Goal: Transaction & Acquisition: Download file/media

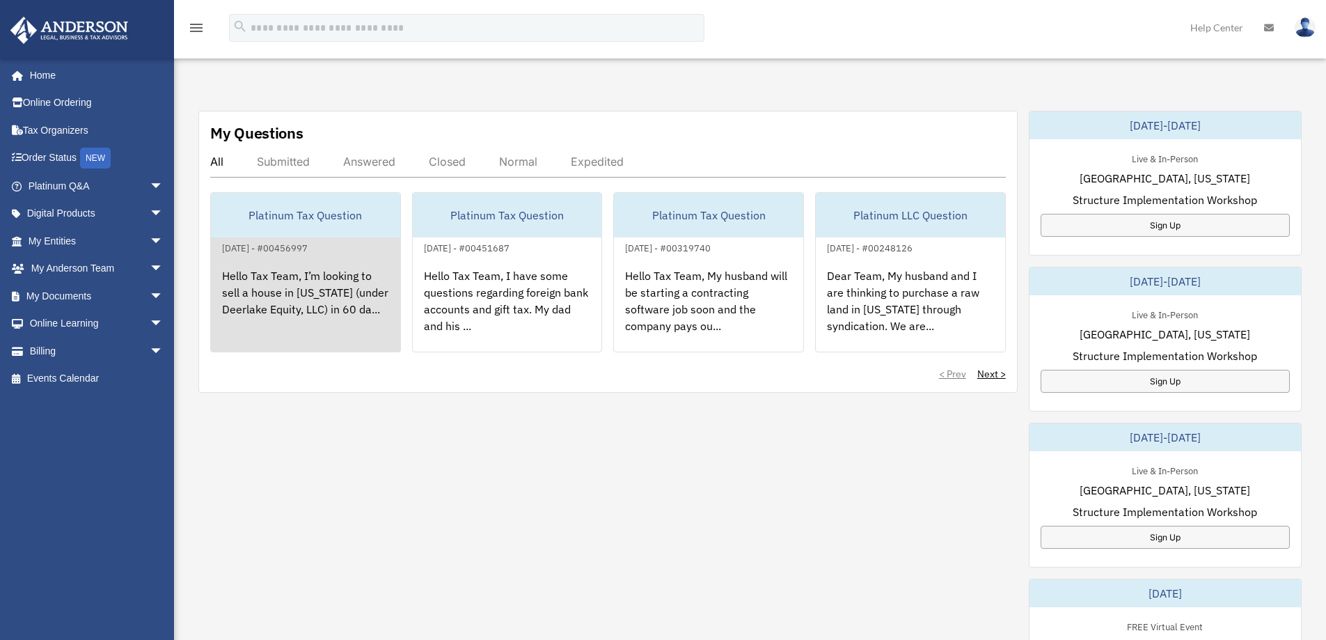
scroll to position [464, 0]
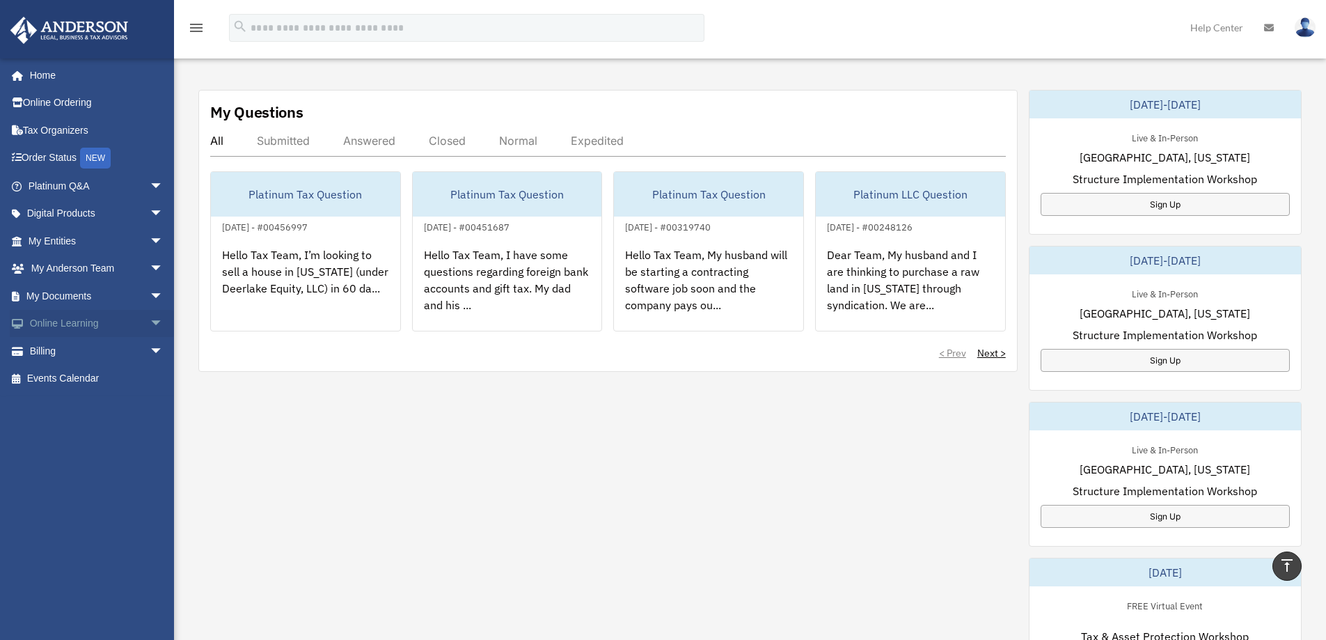
click at [134, 334] on link "Online Learning arrow_drop_down" at bounding box center [97, 324] width 175 height 28
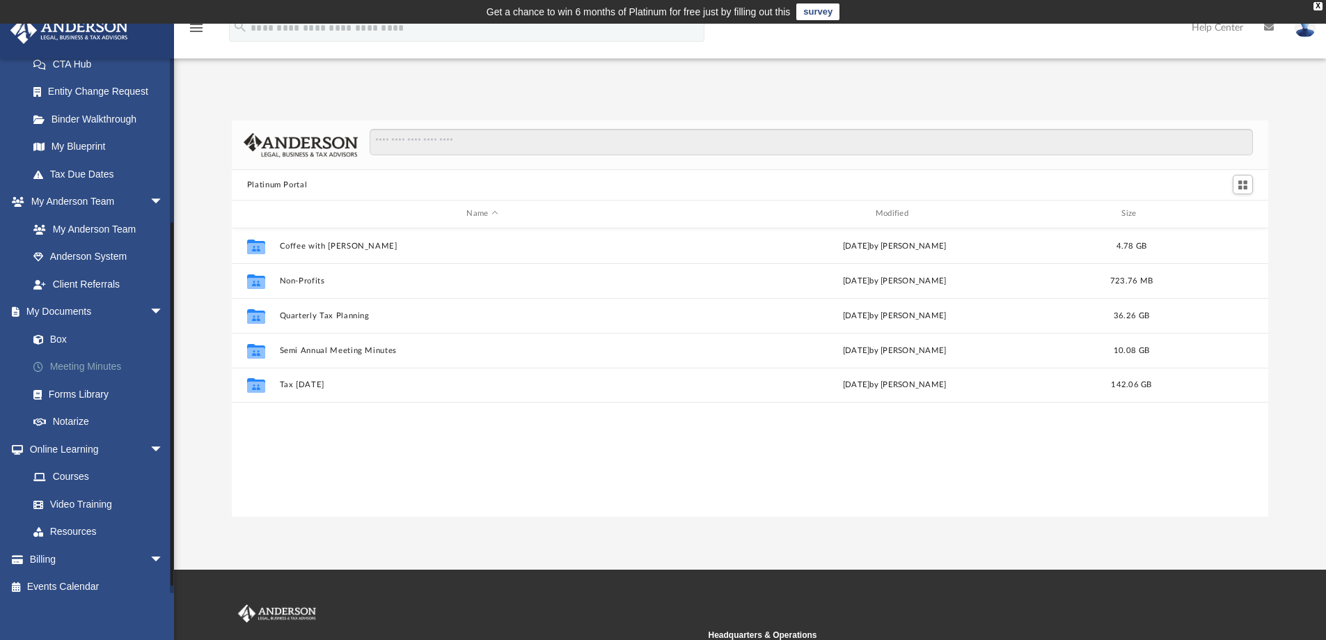
scroll to position [306, 1026]
click at [74, 338] on link "Box" at bounding box center [101, 339] width 165 height 28
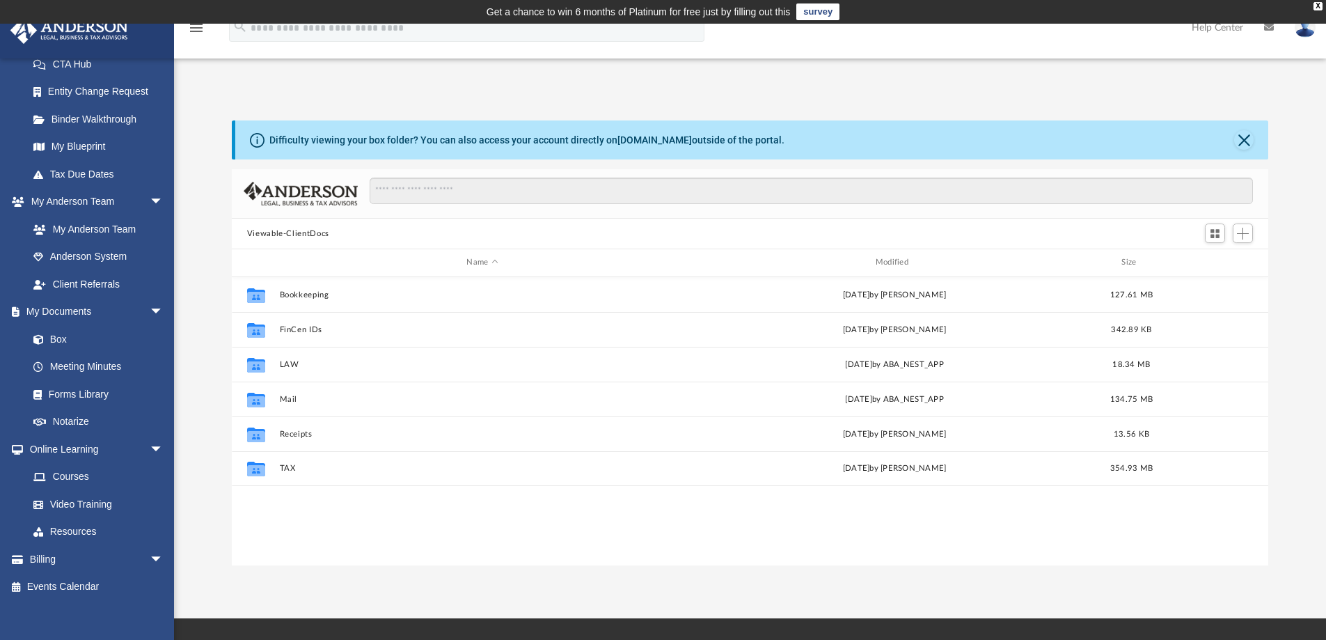
scroll to position [306, 1026]
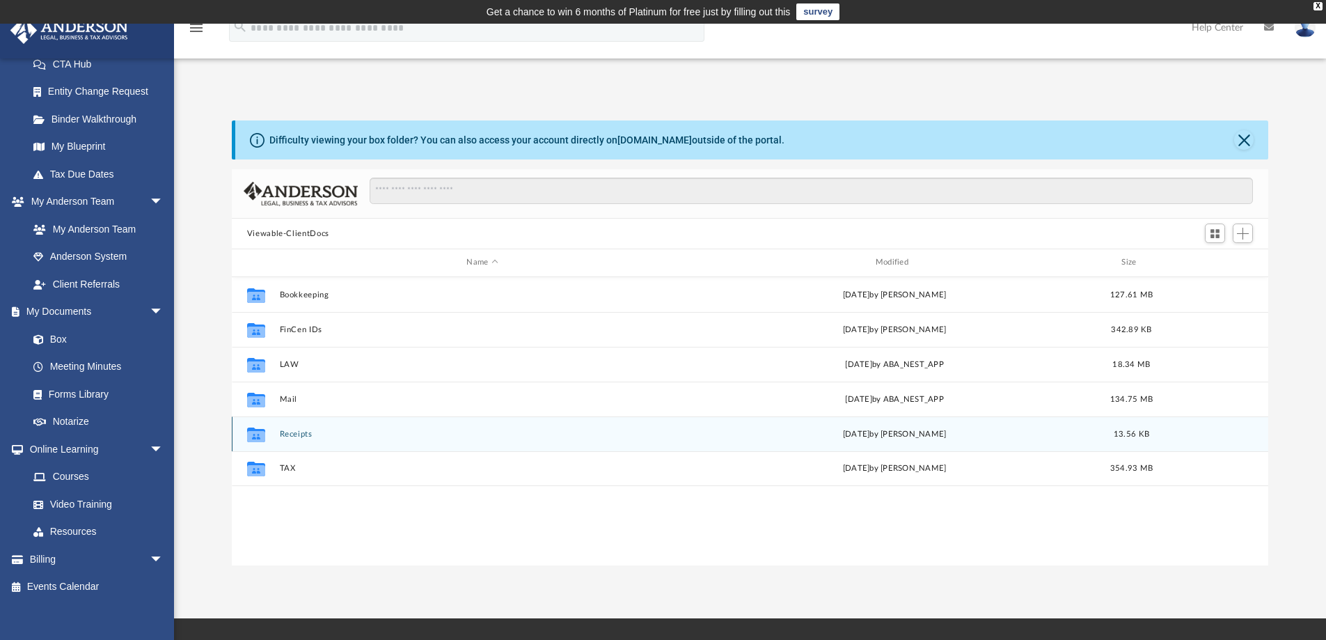
click at [289, 437] on button "Receipts" at bounding box center [482, 433] width 406 height 9
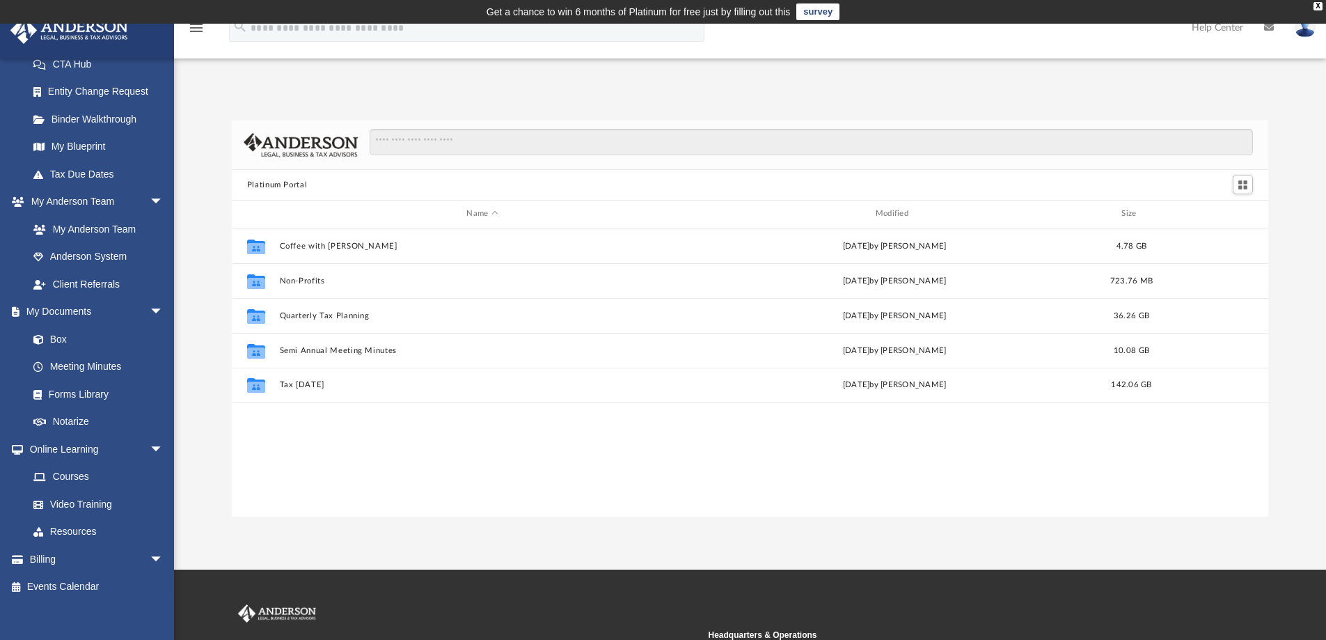
scroll to position [306, 1026]
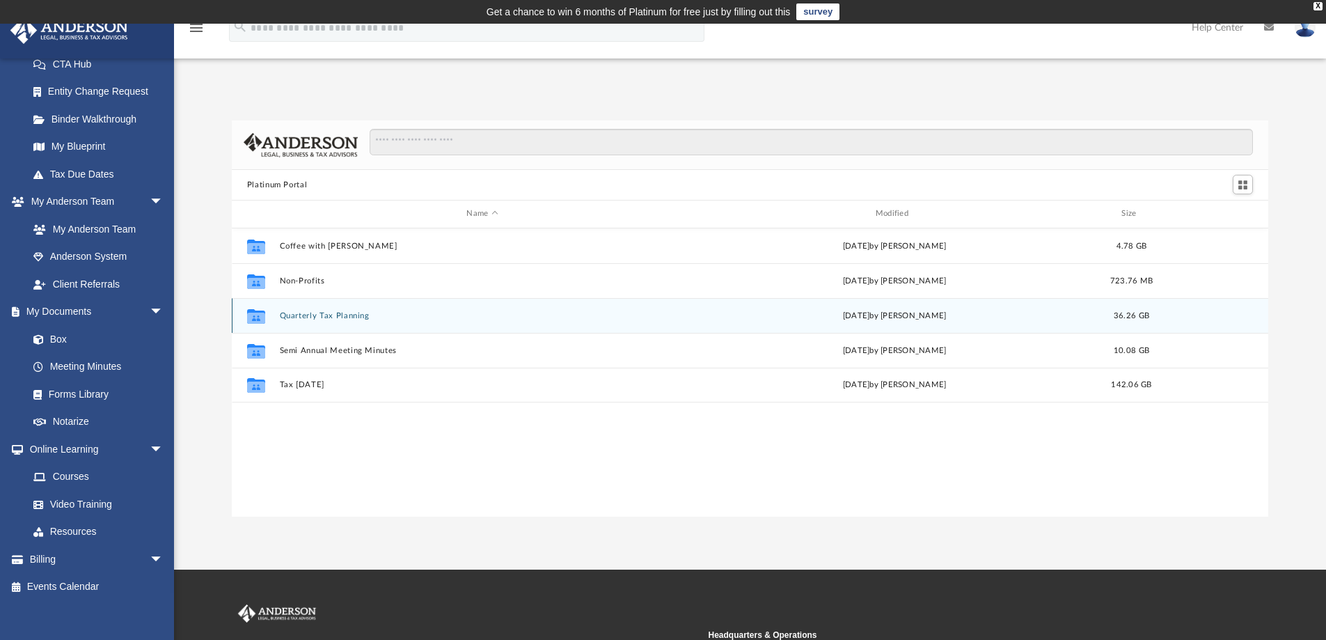
click at [322, 318] on button "Quarterly Tax Planning" at bounding box center [482, 315] width 406 height 9
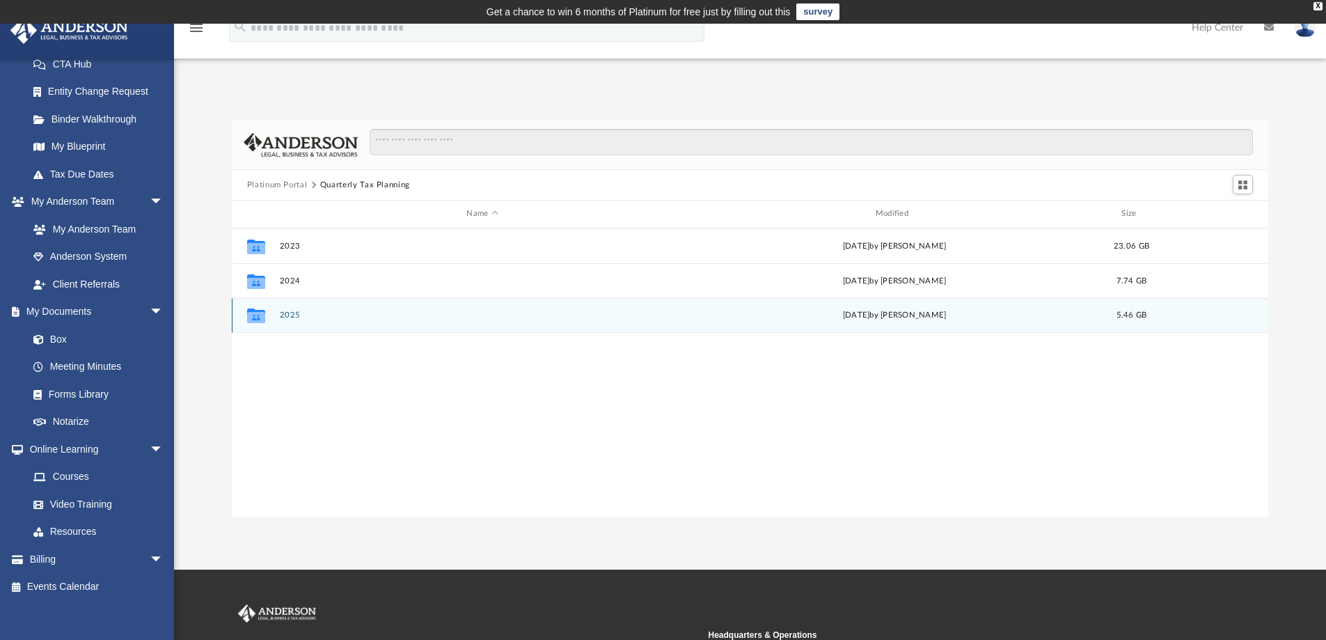
click at [290, 314] on button "2025" at bounding box center [482, 314] width 406 height 9
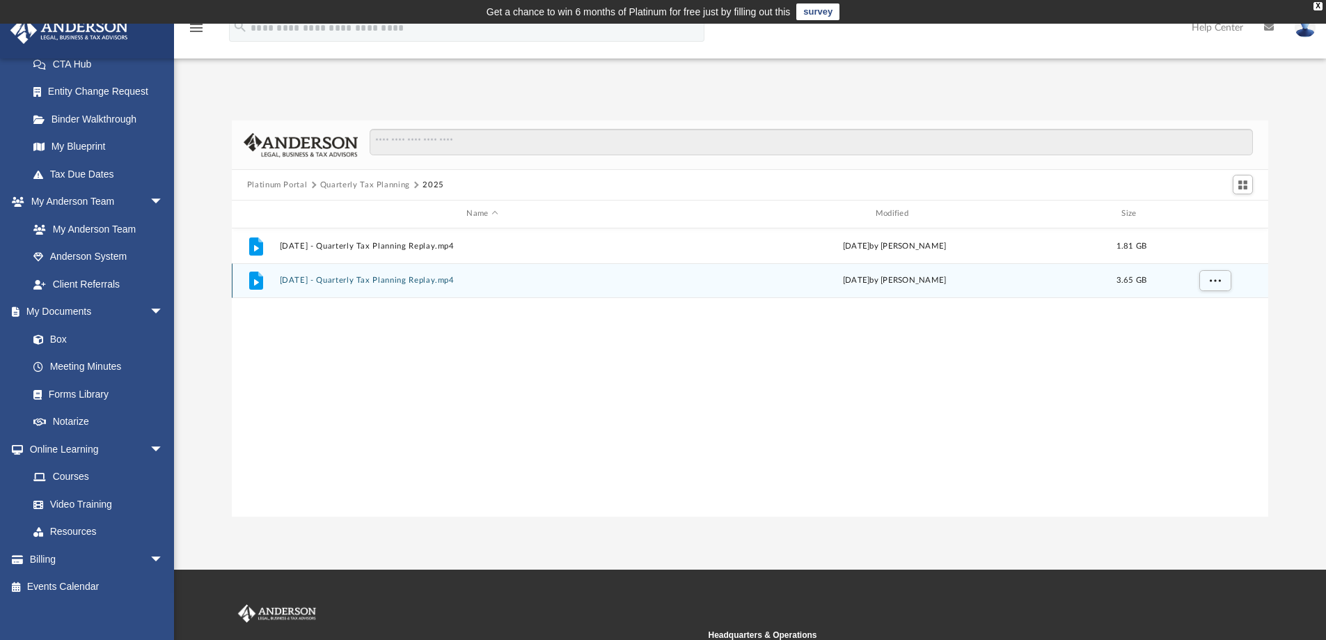
click at [338, 279] on button "March 14th, 2025 - Quarterly Tax Planning Replay.mp4" at bounding box center [482, 280] width 406 height 9
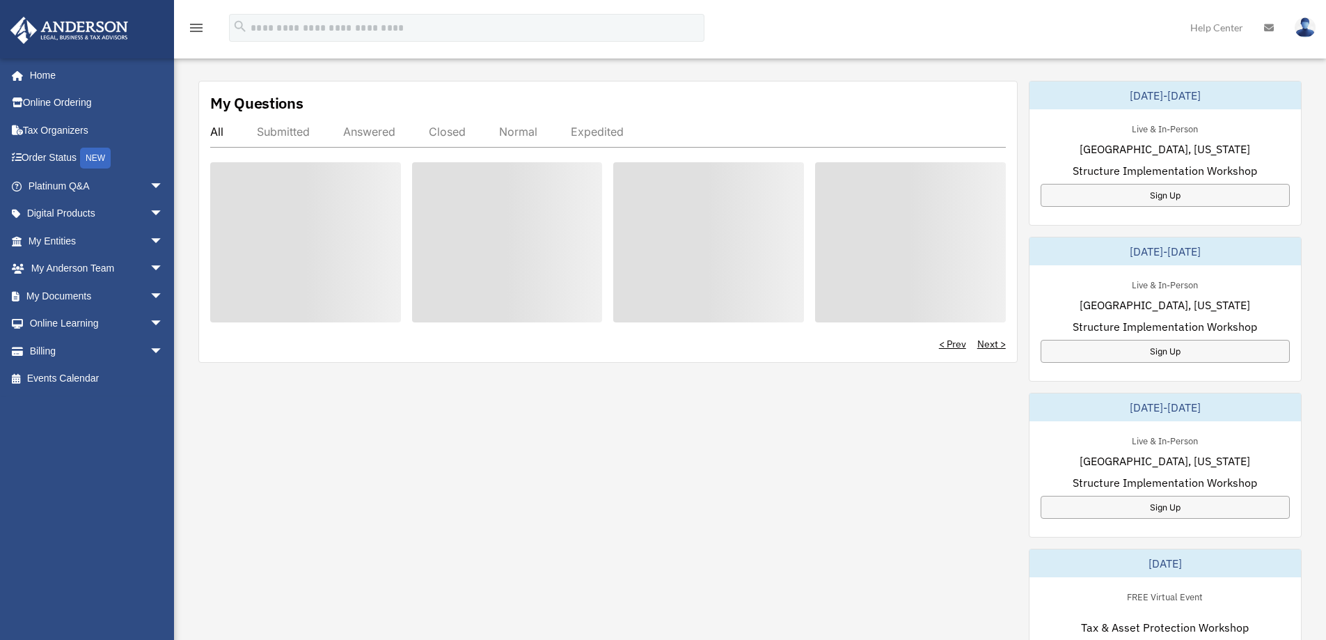
scroll to position [464, 0]
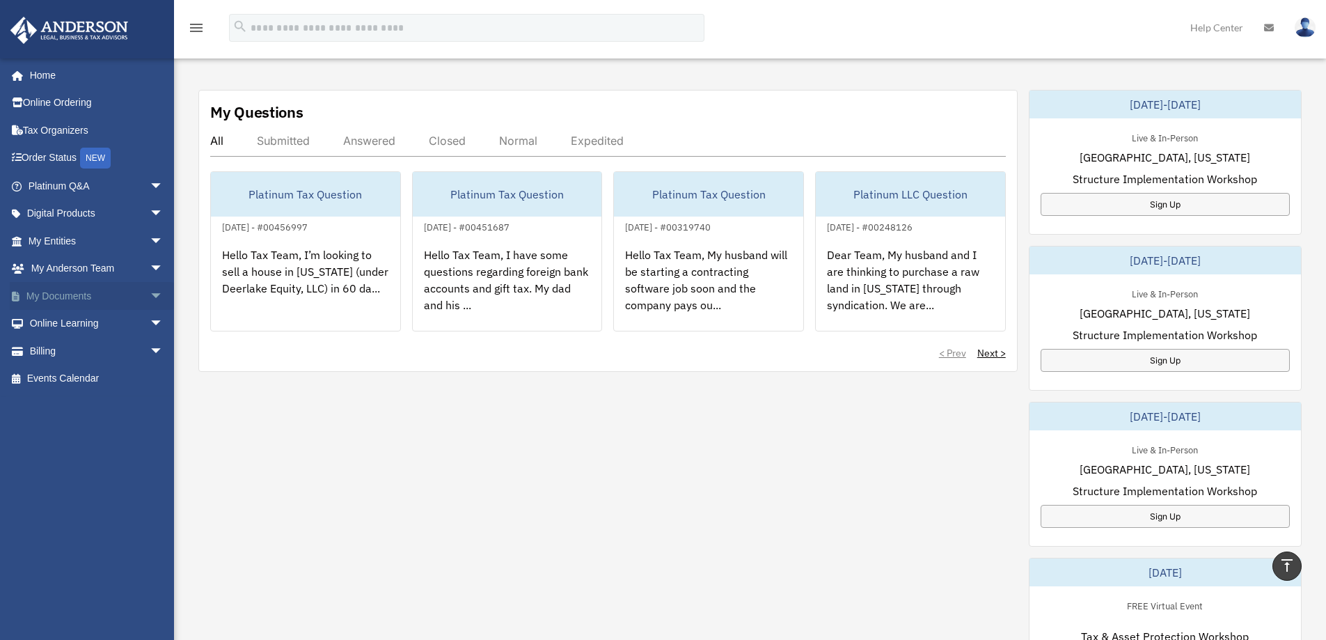
click at [128, 289] on link "My Documents arrow_drop_down" at bounding box center [97, 296] width 175 height 28
click at [150, 300] on span "arrow_drop_down" at bounding box center [164, 296] width 28 height 29
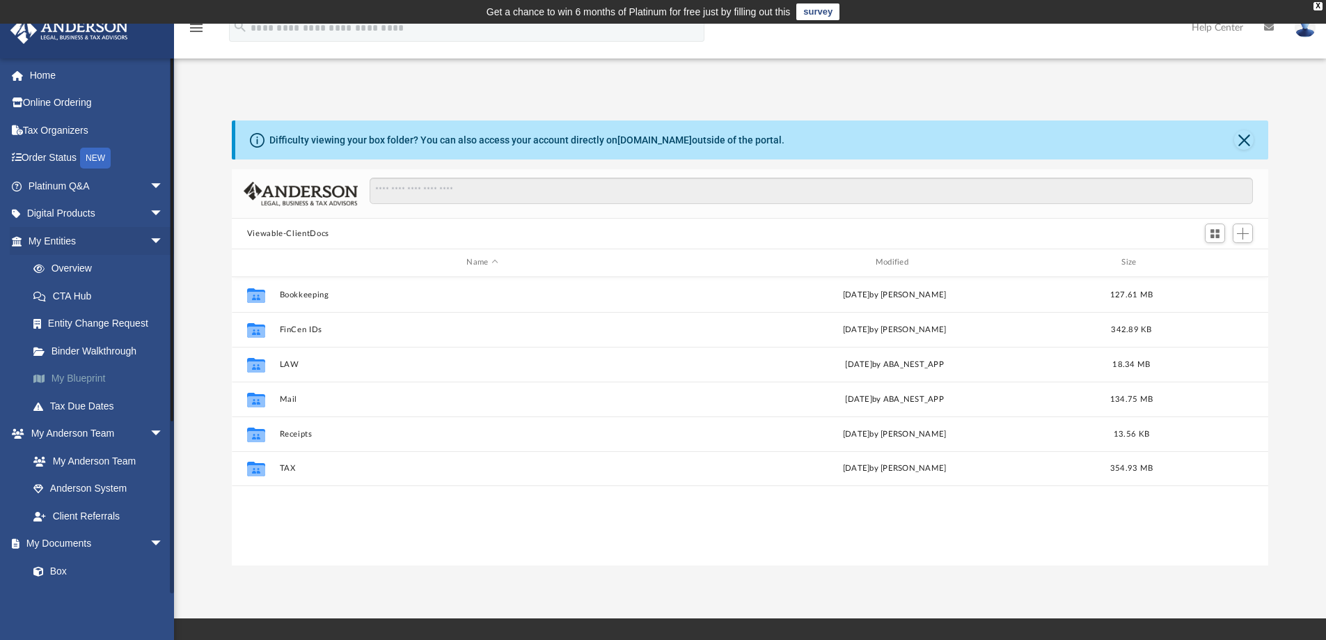
scroll to position [306, 1026]
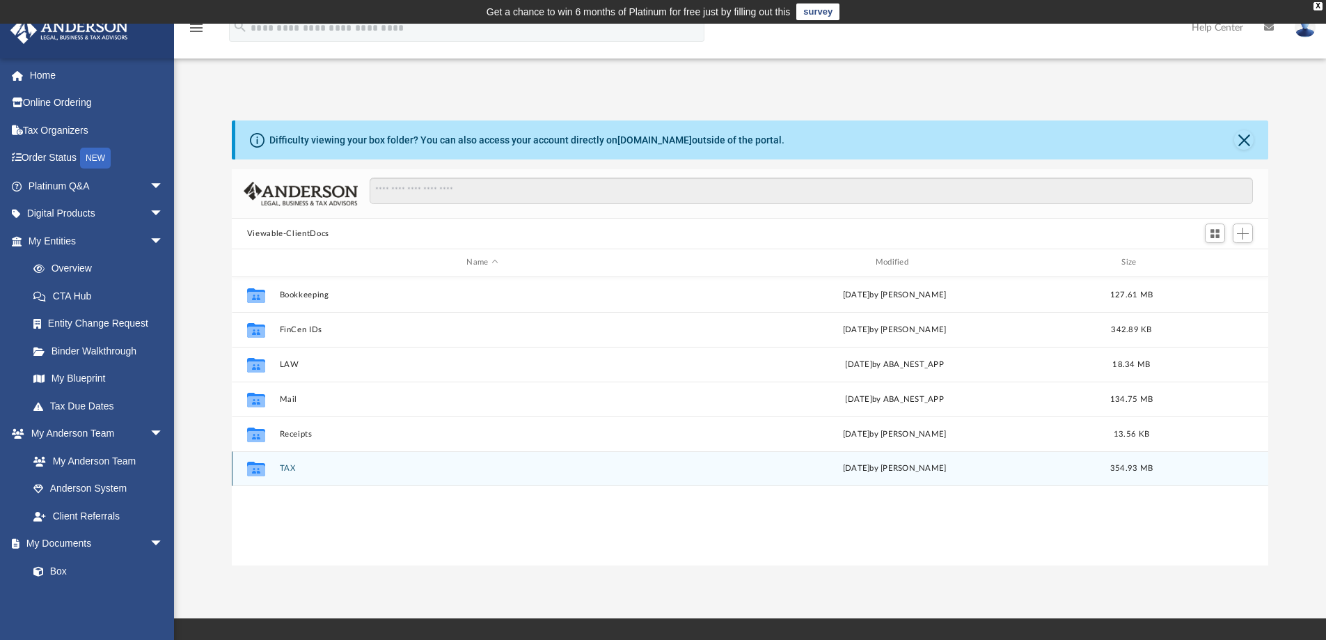
click at [277, 470] on div "Collaborated Folder TAX [DATE] by [PERSON_NAME] 354.93 MB" at bounding box center [750, 468] width 1037 height 35
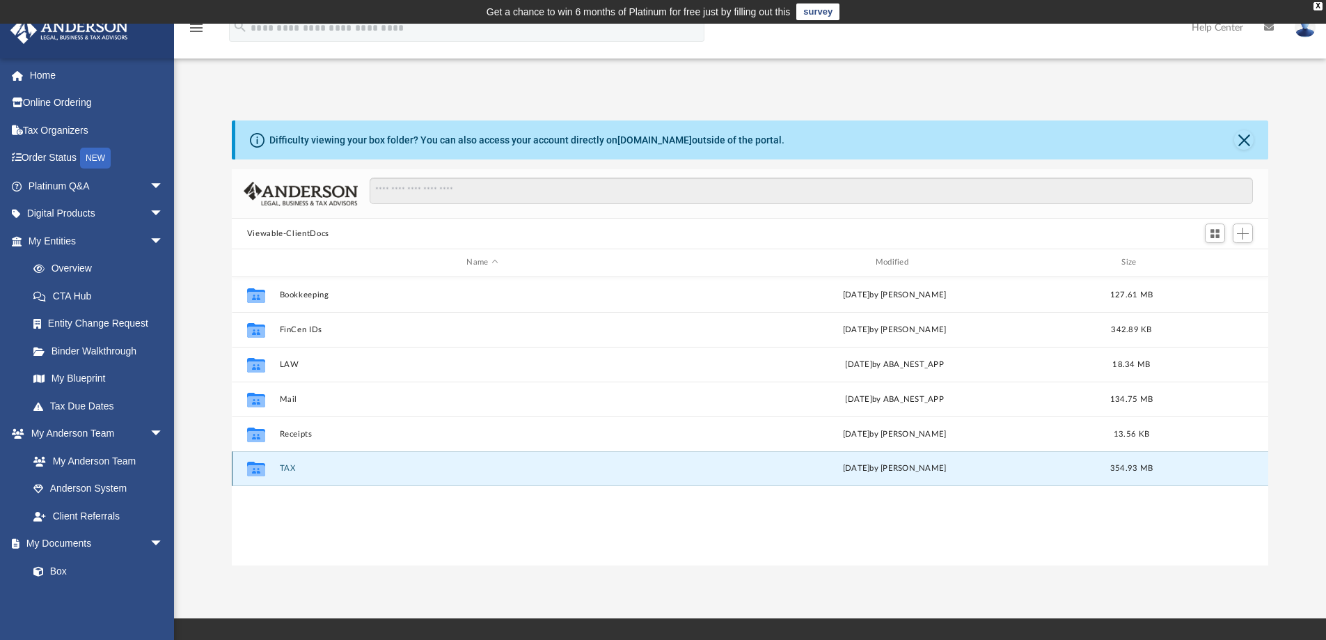
click at [292, 463] on div "Collaborated Folder TAX [DATE] by [PERSON_NAME] 354.93 MB" at bounding box center [750, 468] width 1037 height 35
click at [283, 470] on button "TAX" at bounding box center [482, 467] width 406 height 9
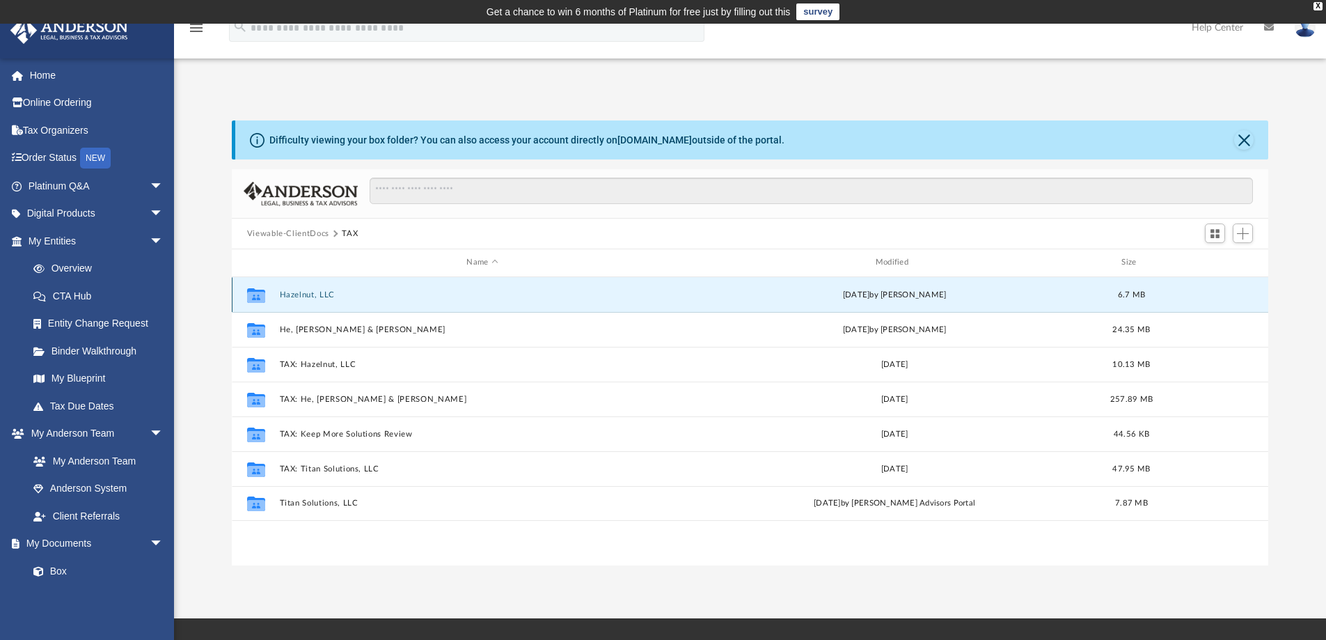
click at [310, 296] on button "Hazelnut, LLC" at bounding box center [482, 294] width 406 height 9
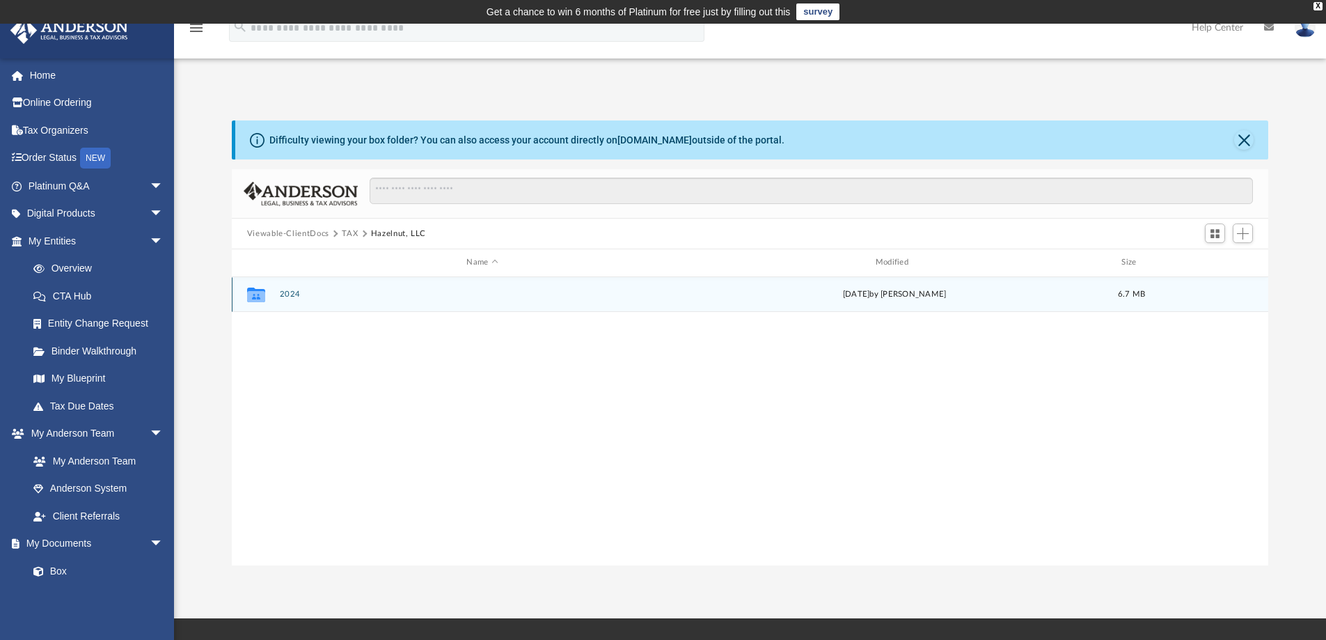
click at [293, 296] on button "2024" at bounding box center [482, 294] width 406 height 9
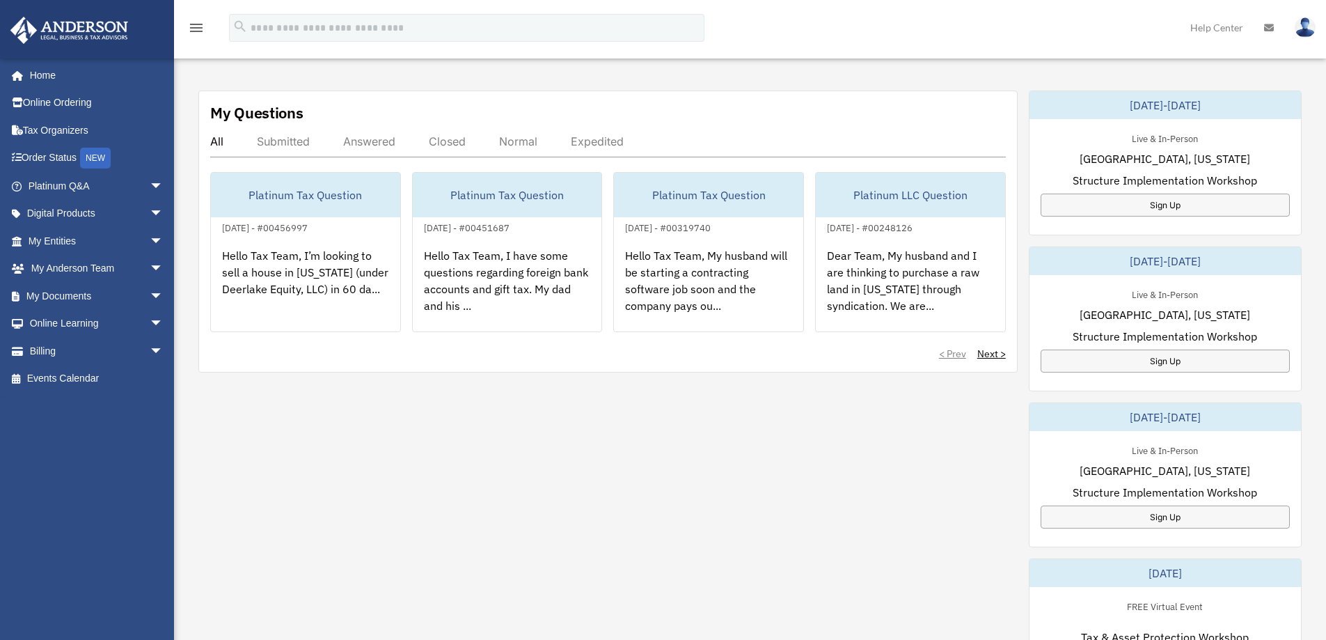
scroll to position [464, 0]
click at [150, 291] on span "arrow_drop_down" at bounding box center [164, 296] width 28 height 29
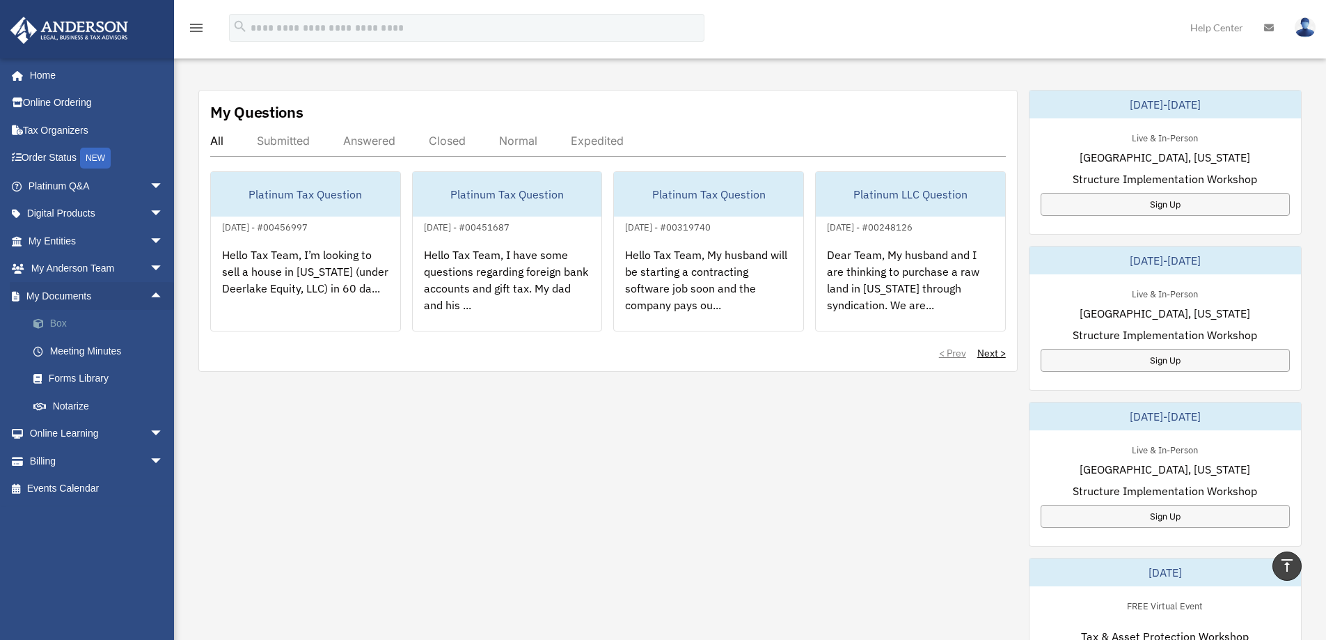
click at [95, 319] on link "Box" at bounding box center [101, 324] width 165 height 28
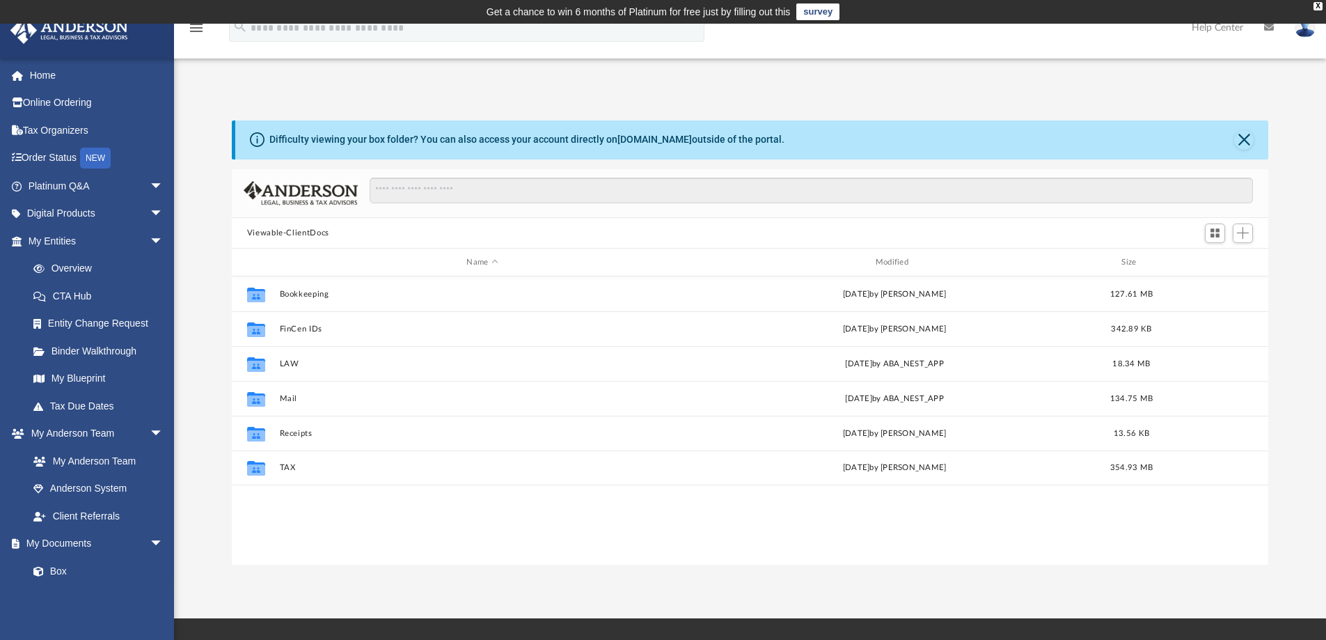
scroll to position [306, 1026]
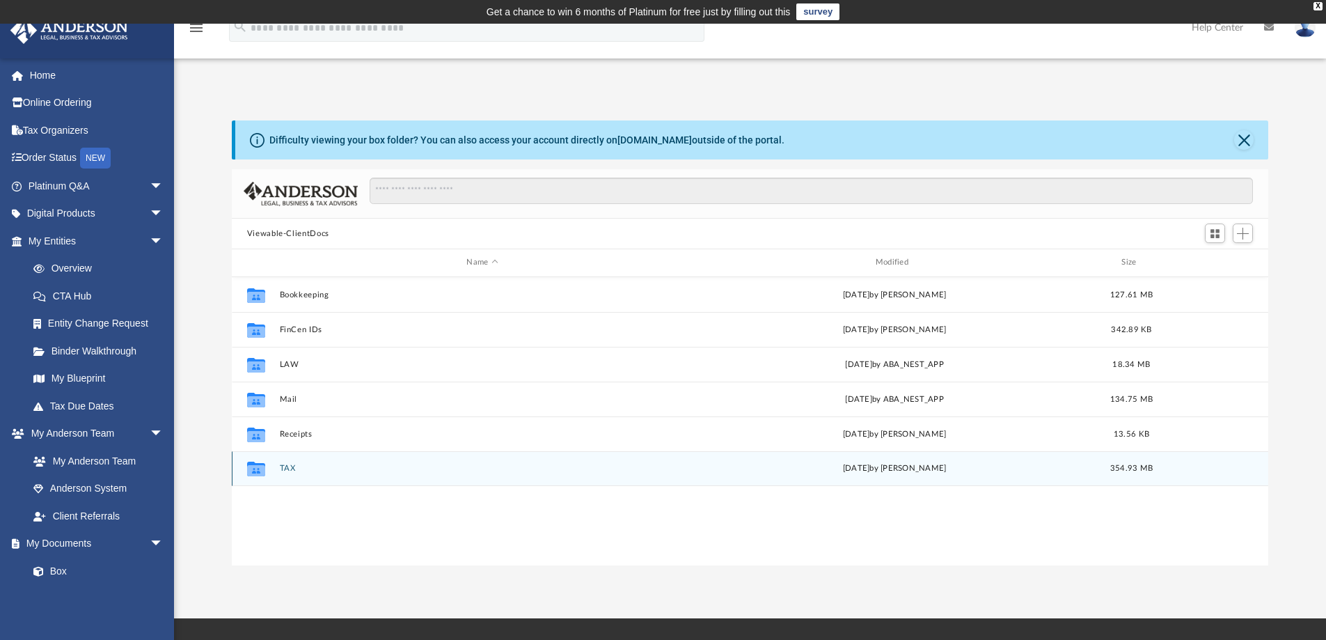
click at [293, 468] on button "TAX" at bounding box center [482, 467] width 406 height 9
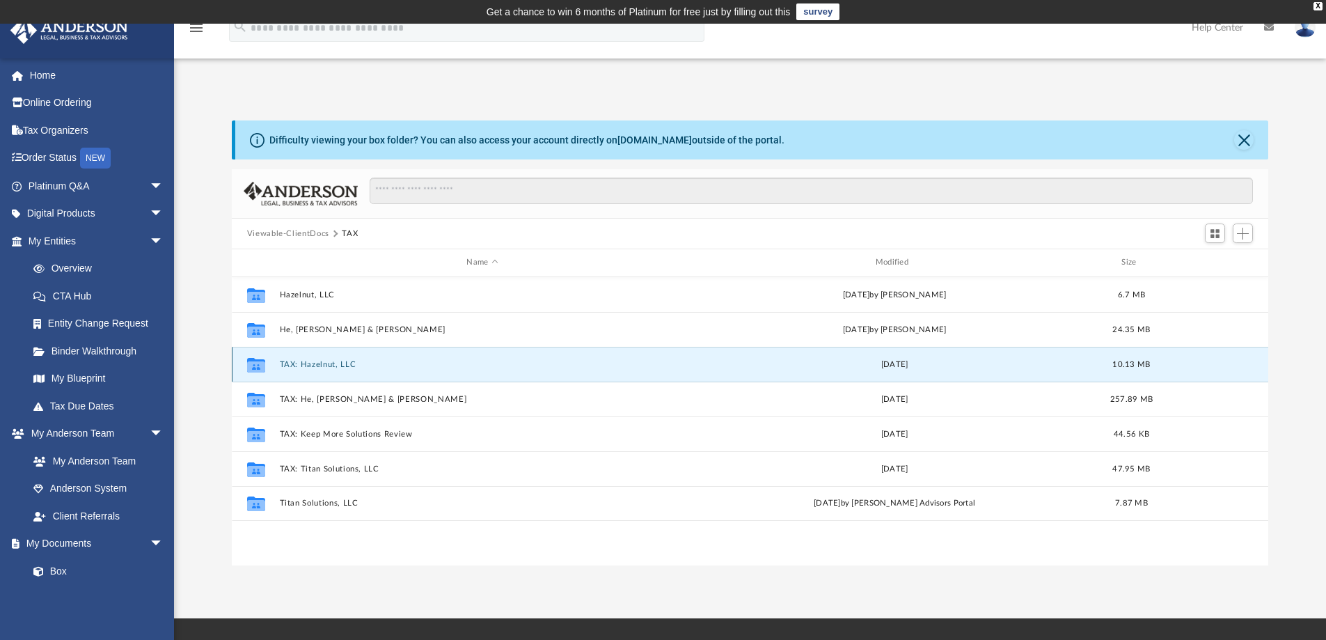
click at [326, 365] on button "TAX: Hazelnut, LLC" at bounding box center [482, 364] width 406 height 9
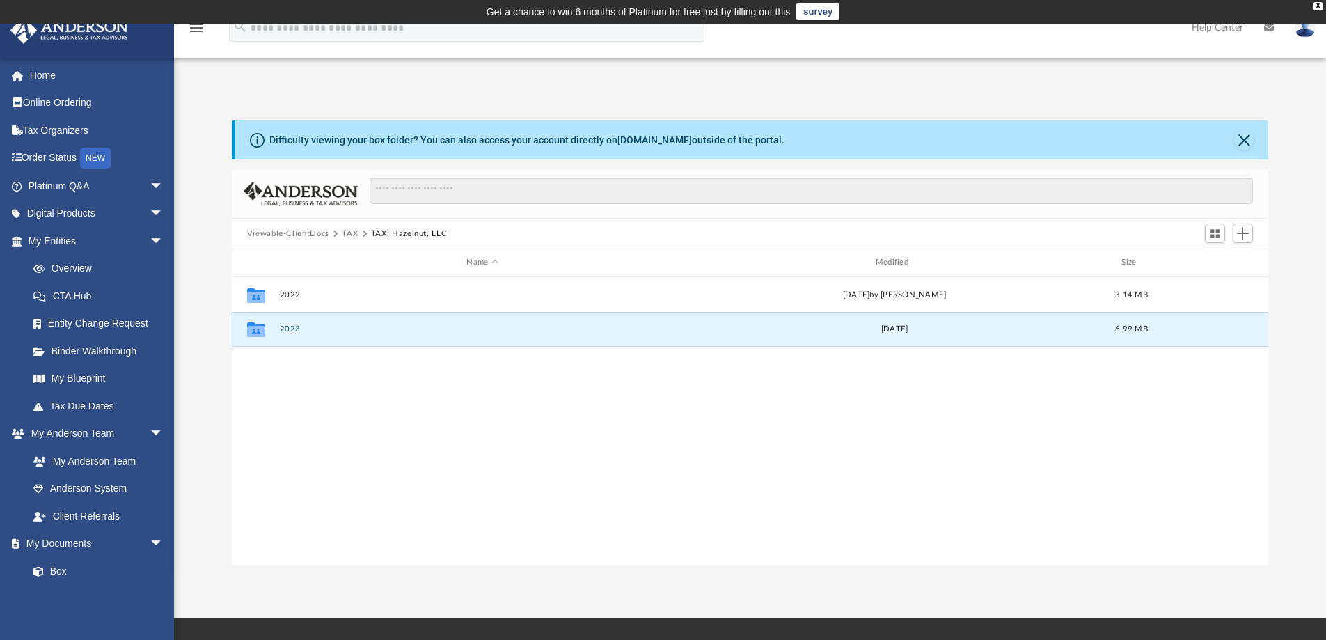
click at [294, 326] on button "2023" at bounding box center [482, 328] width 406 height 9
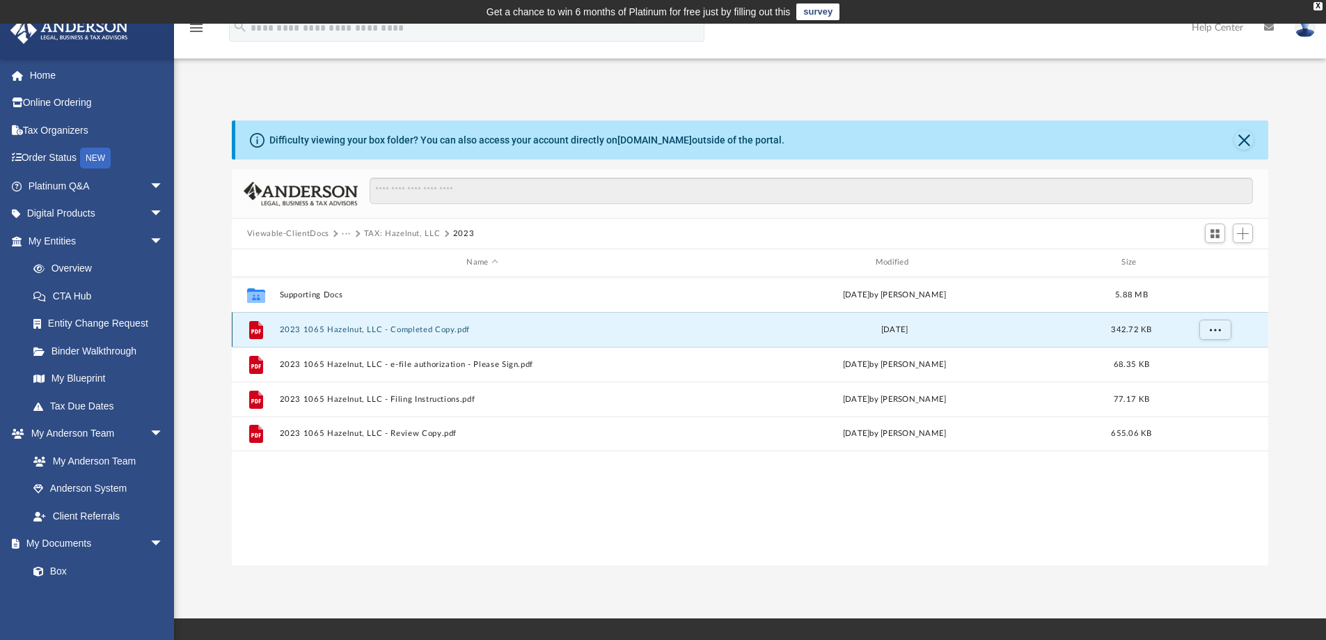
click at [294, 326] on button "2023 1065 Hazelnut, LLC - Completed Copy.pdf" at bounding box center [482, 329] width 406 height 9
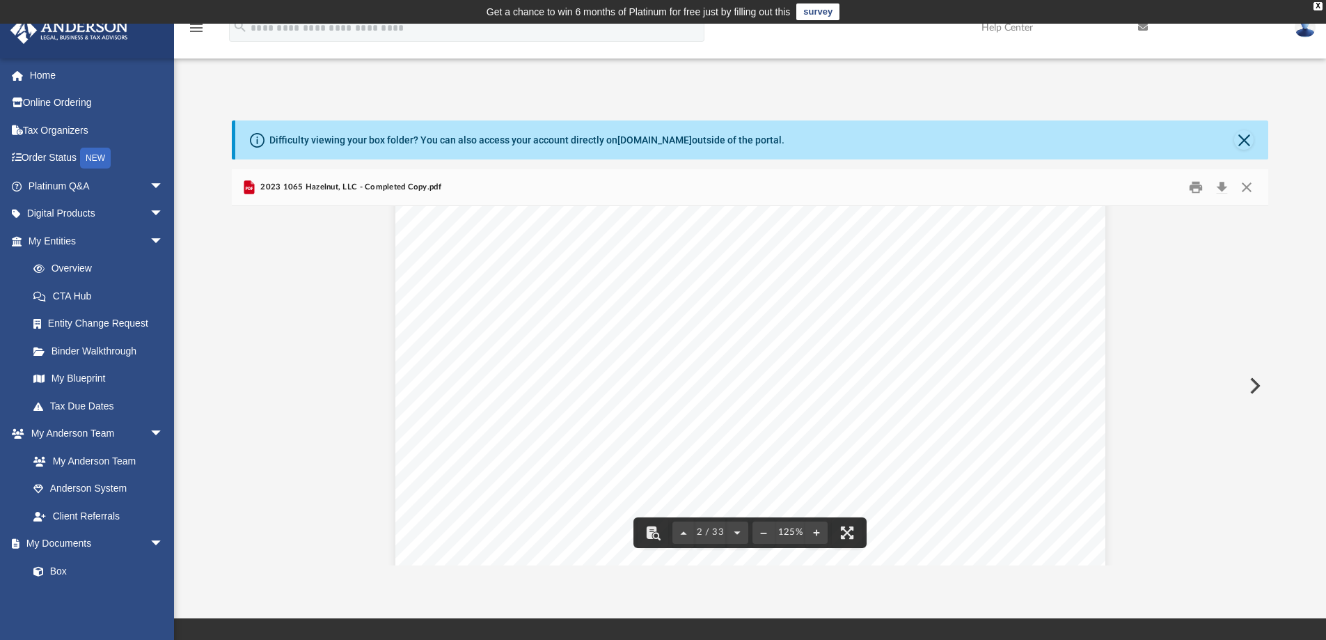
scroll to position [1972, 0]
click at [1217, 177] on button "Download" at bounding box center [1221, 188] width 25 height 22
